Goal: Information Seeking & Learning: Learn about a topic

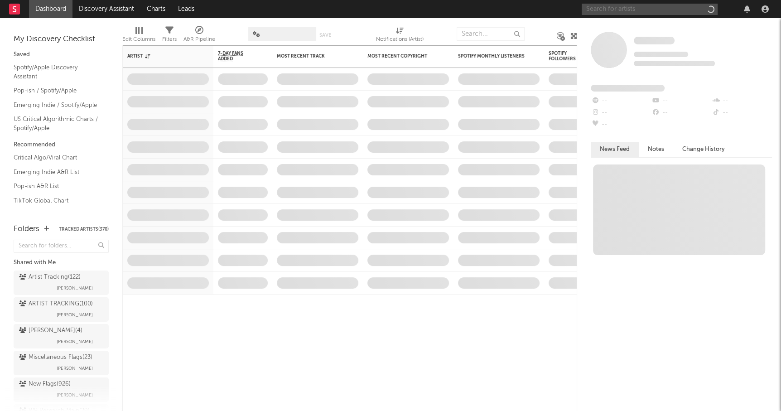
click at [616, 14] on input "text" at bounding box center [649, 9] width 136 height 11
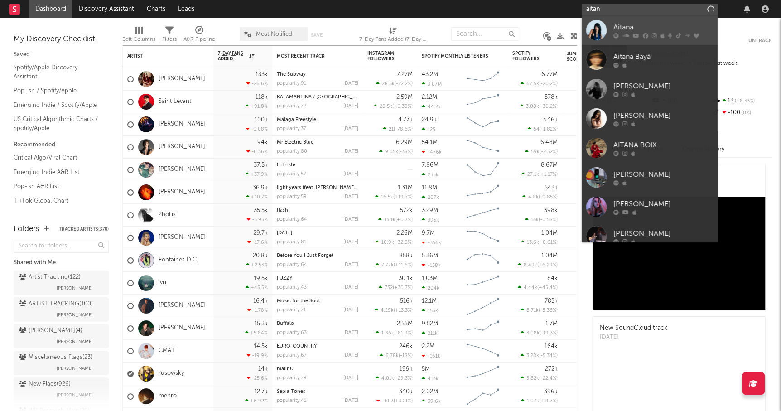
type input "aitan"
click at [625, 19] on link "Aitana" at bounding box center [649, 29] width 136 height 29
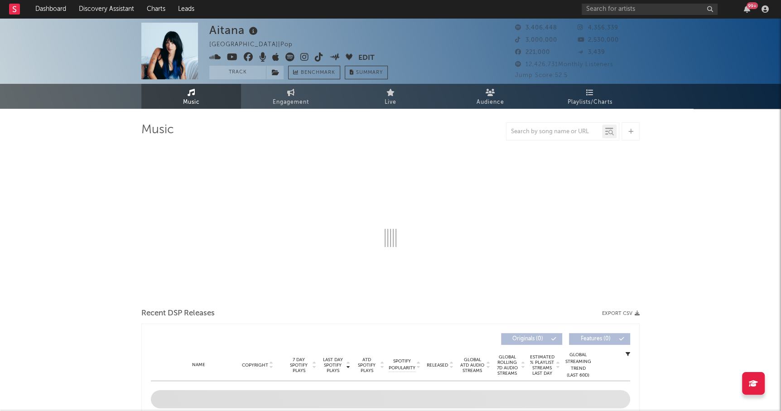
select select "6m"
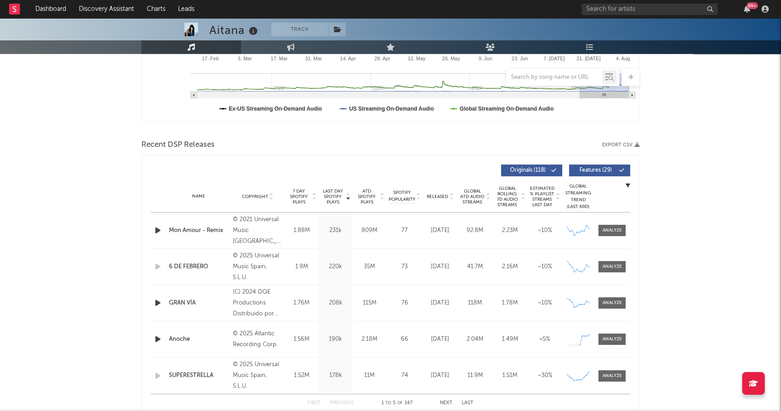
scroll to position [248, 0]
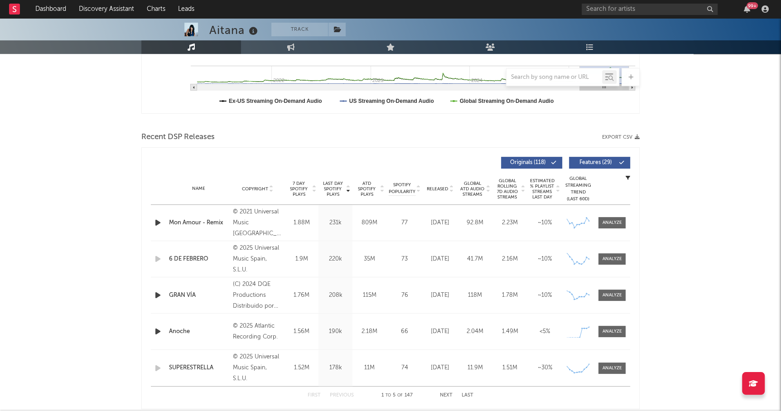
click at [444, 186] on span "Released" at bounding box center [437, 188] width 21 height 5
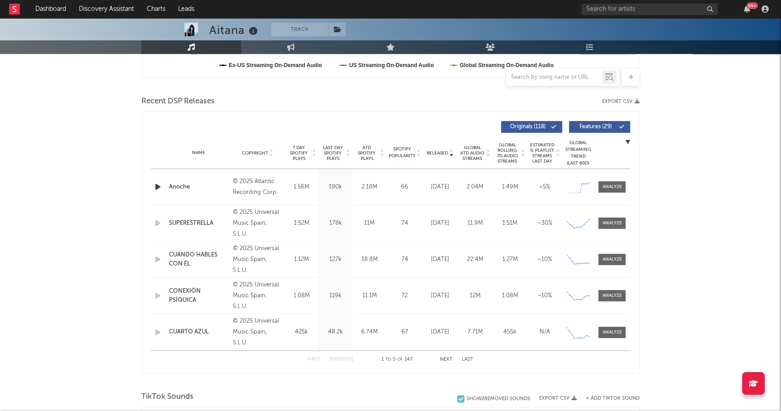
scroll to position [292, 0]
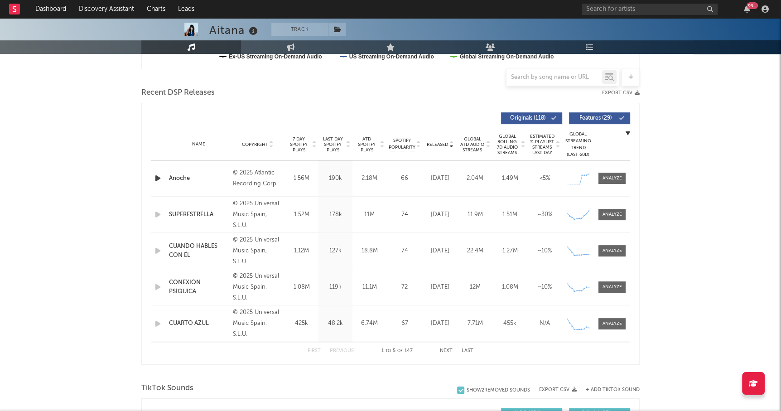
click at [445, 352] on div "First Previous 1 to 5 of 147 Next Last" at bounding box center [390, 351] width 166 height 18
click at [446, 344] on div "First Previous 1 to 5 of 147 Next Last" at bounding box center [390, 351] width 166 height 18
click at [446, 345] on div "First Previous 1 to 5 of 147 Next Last" at bounding box center [390, 351] width 166 height 18
click at [445, 348] on button "Next" at bounding box center [446, 350] width 13 height 5
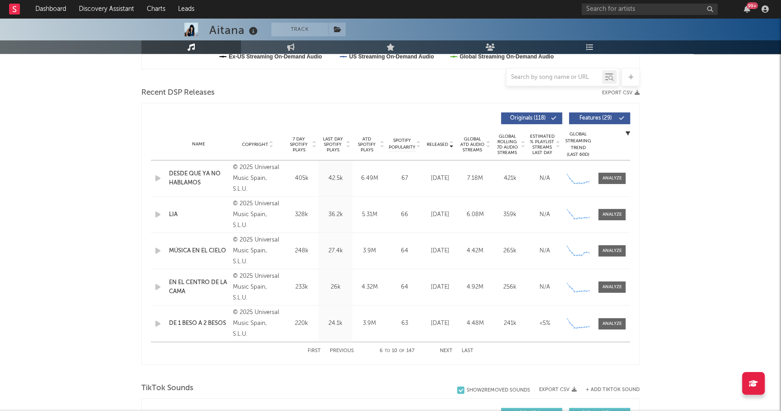
click at [445, 348] on button "Next" at bounding box center [446, 350] width 13 height 5
click at [446, 347] on div "First Previous 11 to 15 of 147 Next Last" at bounding box center [390, 351] width 166 height 18
